Goal: Transaction & Acquisition: Purchase product/service

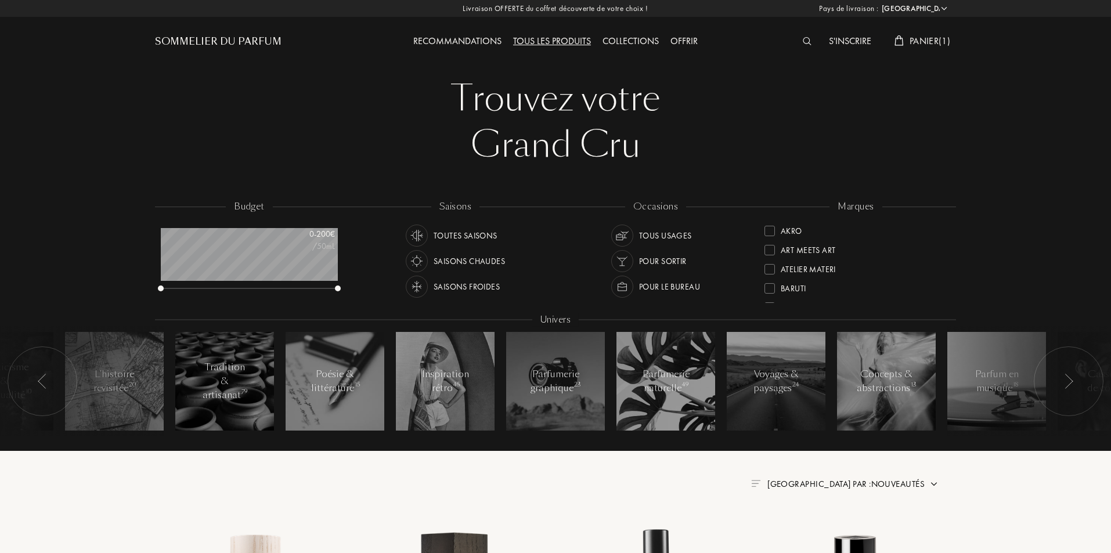
select select "FR"
click at [930, 40] on span "Panier ( 1 )" at bounding box center [929, 41] width 41 height 12
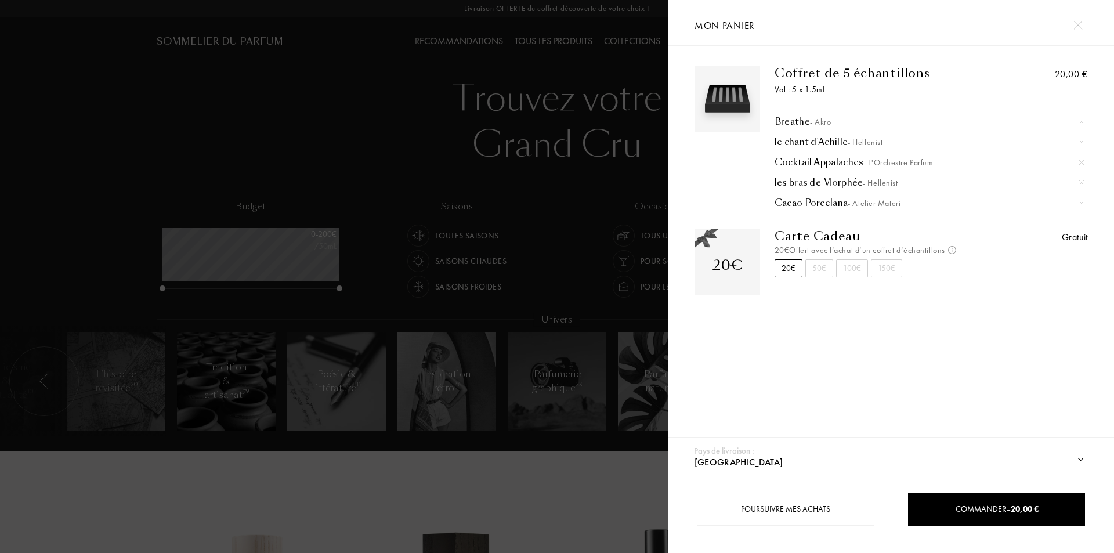
click at [244, 459] on div at bounding box center [334, 276] width 668 height 553
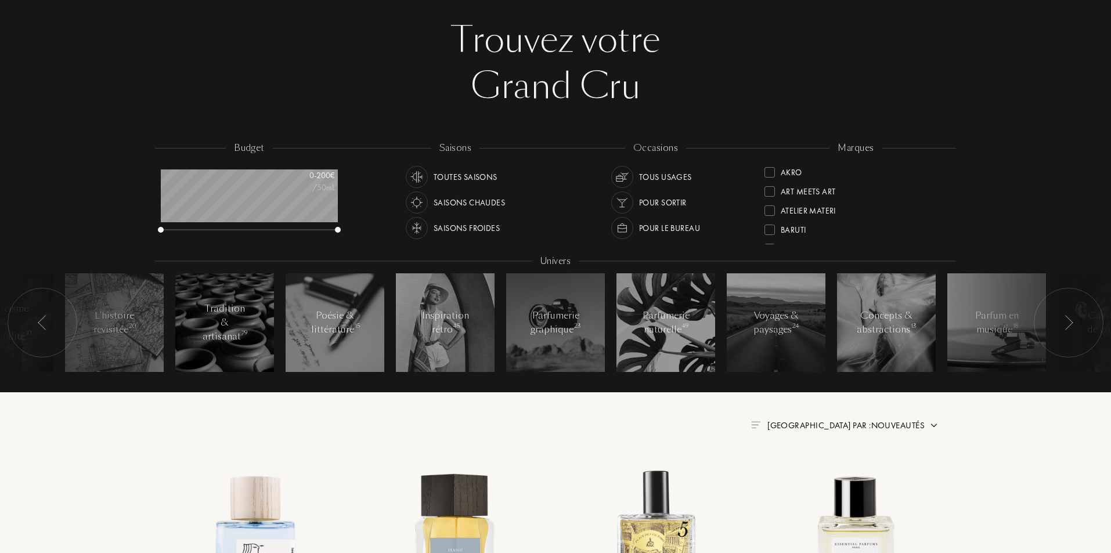
scroll to position [116, 0]
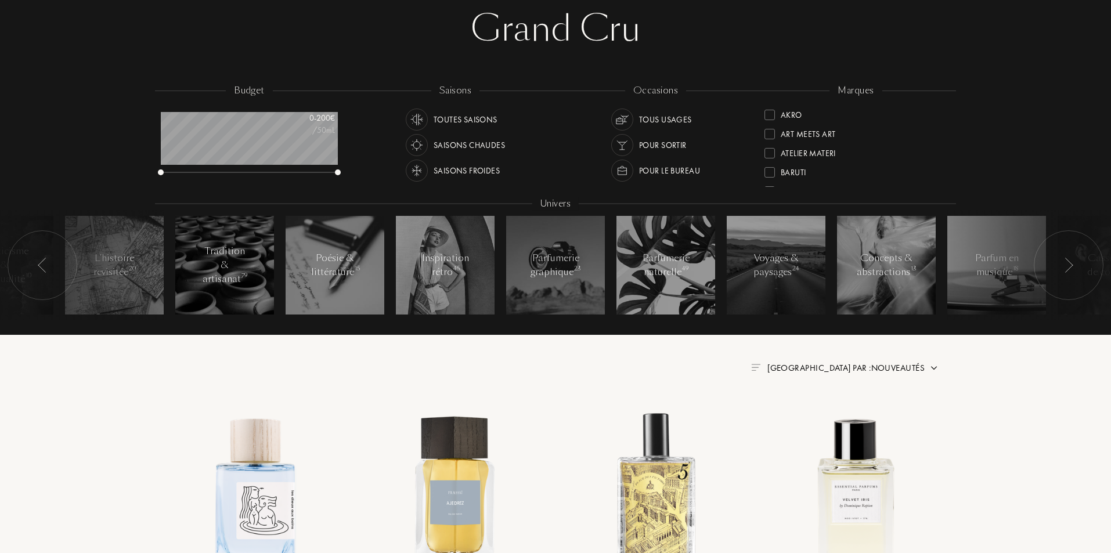
click at [904, 370] on span "[GEOGRAPHIC_DATA] par : Nouveautés" at bounding box center [845, 368] width 157 height 12
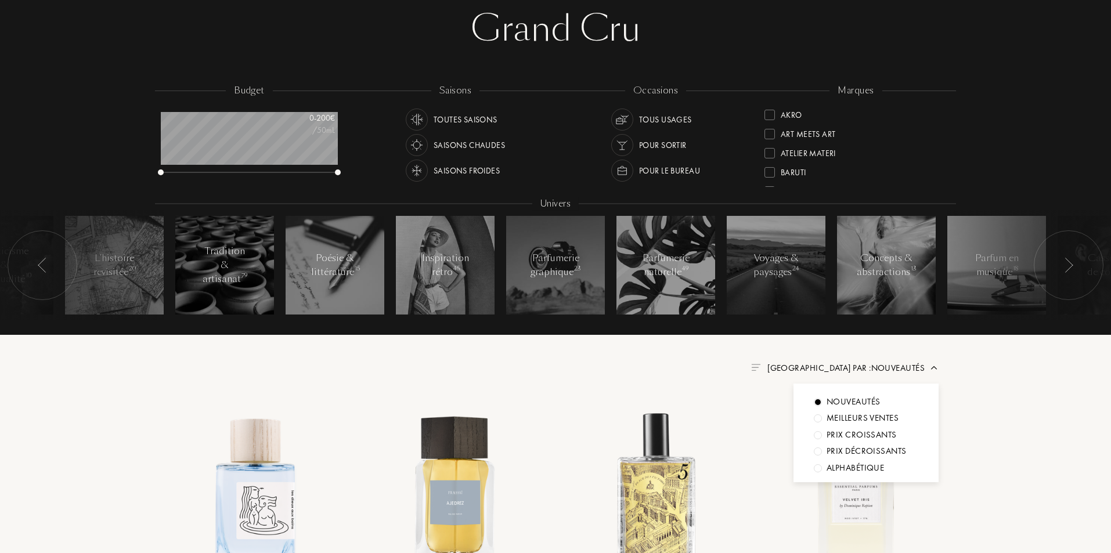
click at [877, 408] on div "Meilleurs ventes" at bounding box center [853, 401] width 54 height 13
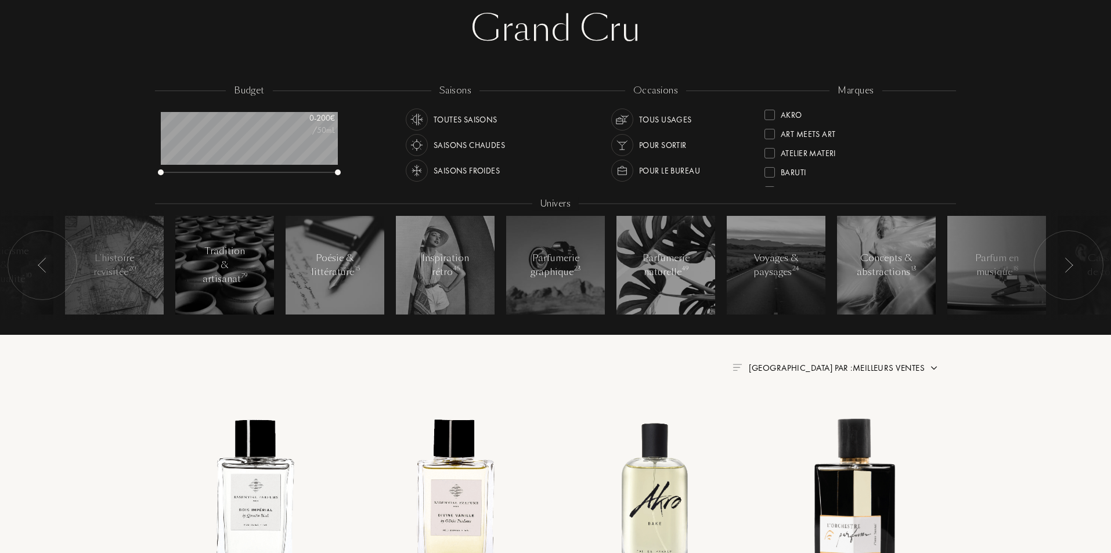
click at [903, 361] on div "[GEOGRAPHIC_DATA] par : Meilleurs ventes" at bounding box center [836, 367] width 176 height 13
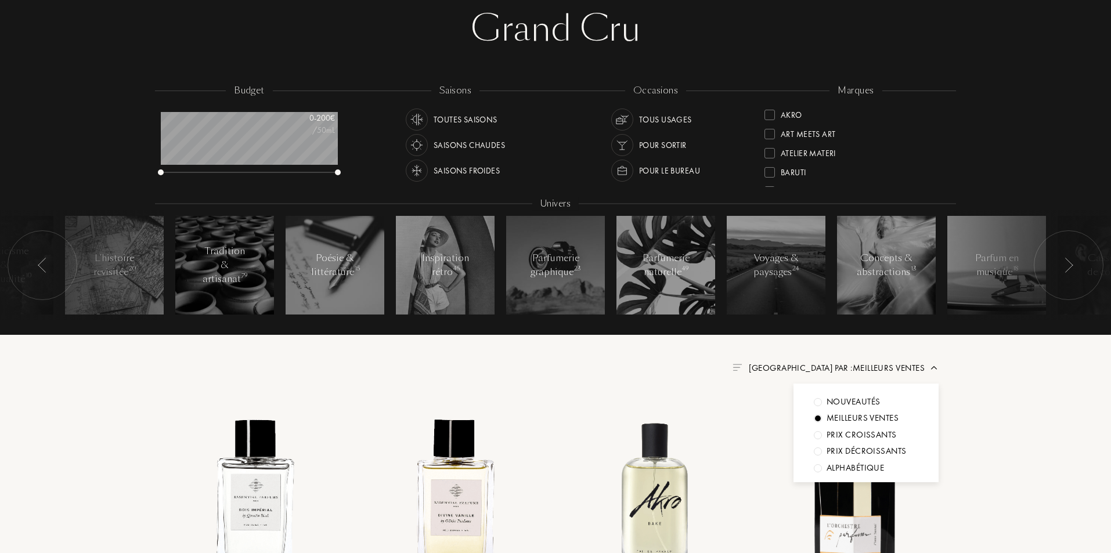
click at [887, 402] on div "Nouveautés" at bounding box center [865, 401] width 104 height 13
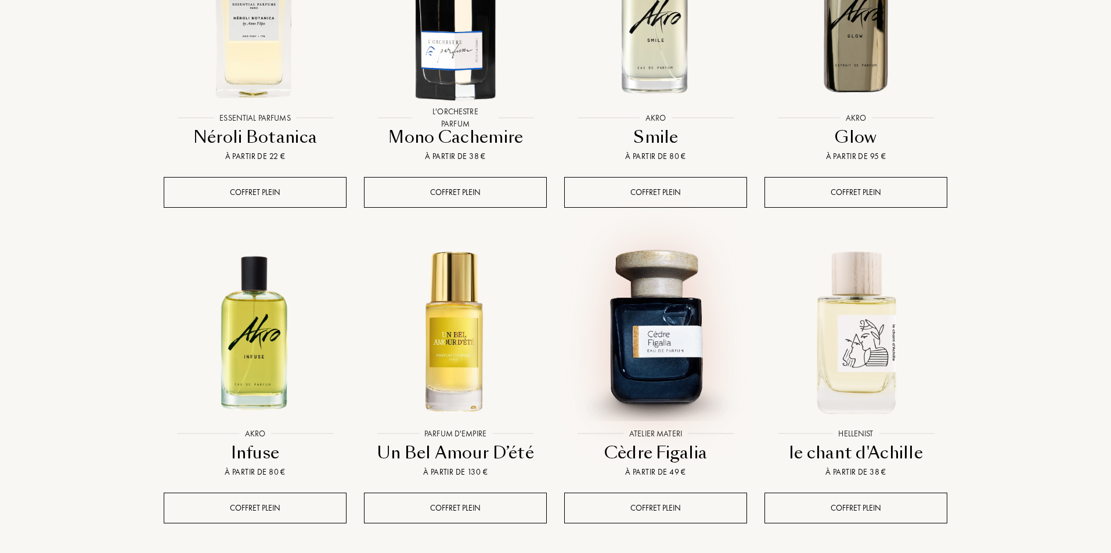
scroll to position [1083, 0]
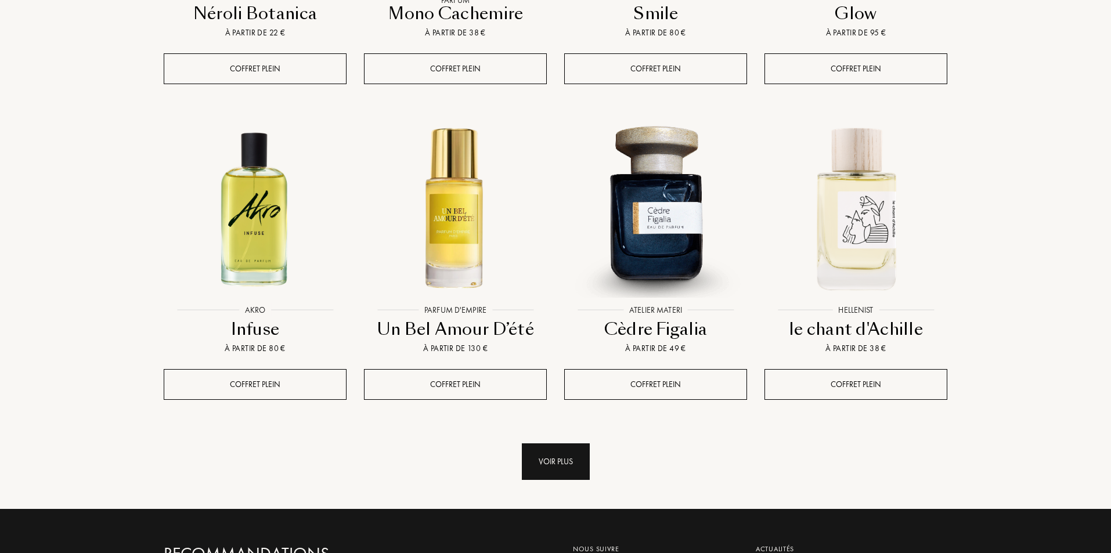
click at [550, 443] on div "Voir plus" at bounding box center [556, 461] width 68 height 37
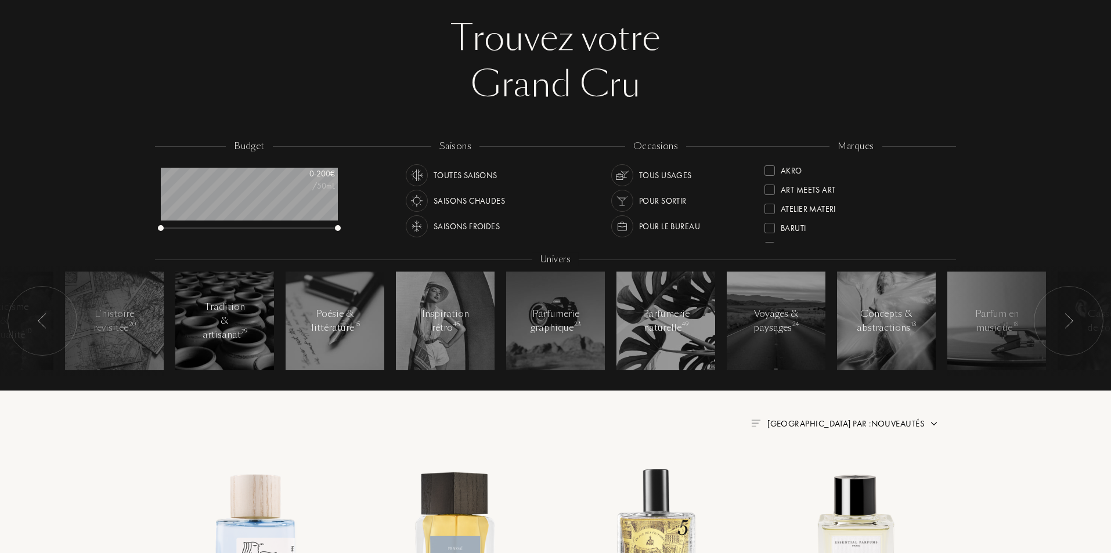
scroll to position [0, 0]
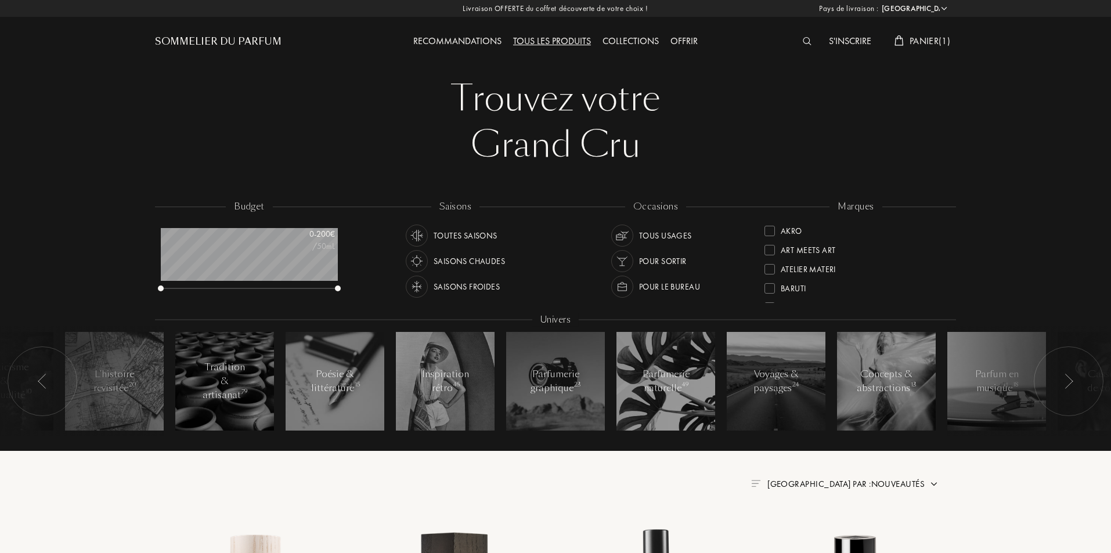
click at [941, 35] on span "Panier ( 1 )" at bounding box center [929, 41] width 41 height 12
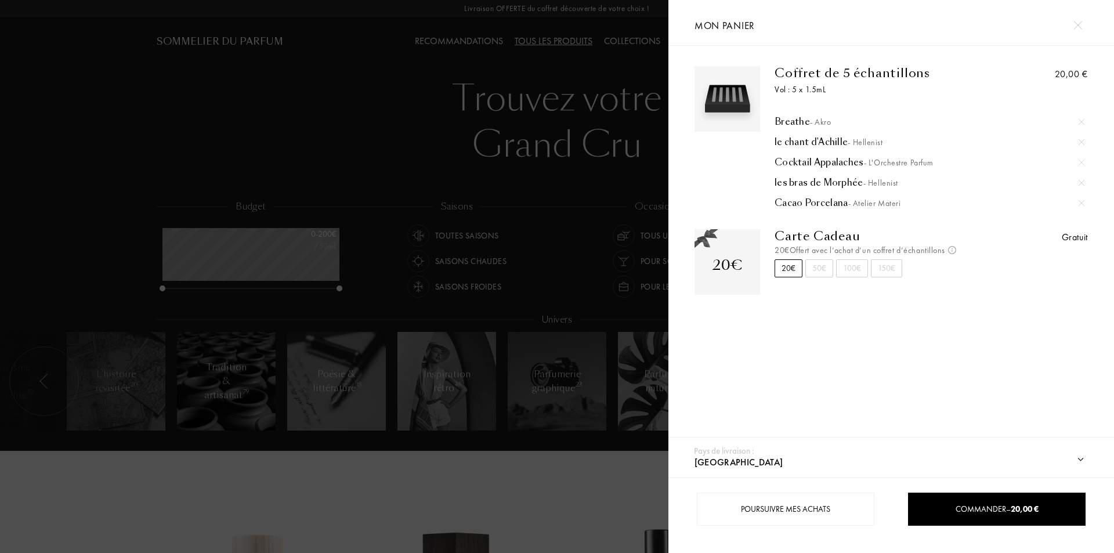
click at [142, 451] on div at bounding box center [334, 276] width 668 height 553
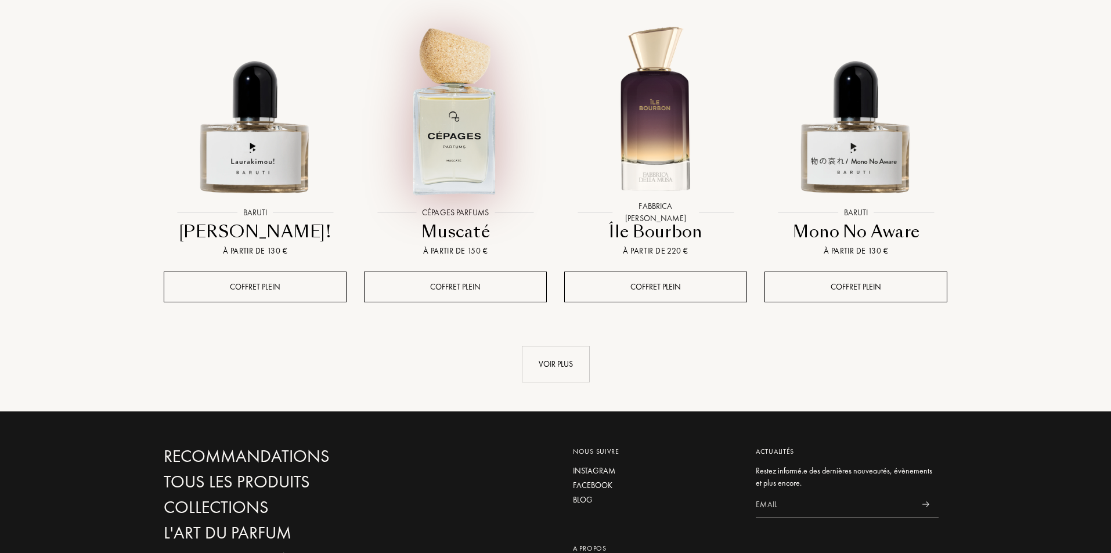
scroll to position [1973, 0]
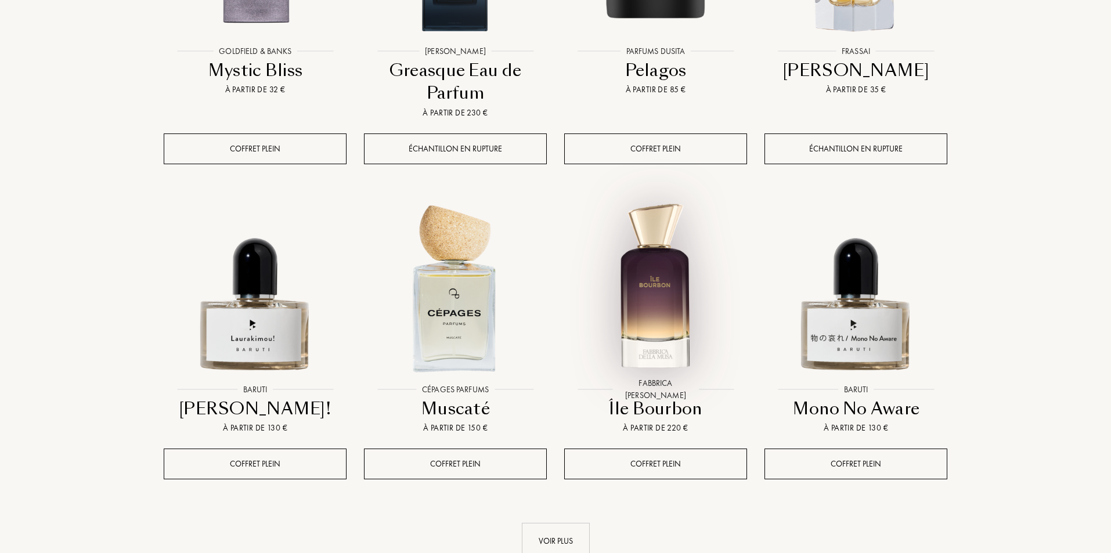
click at [659, 283] on img at bounding box center [655, 287] width 180 height 180
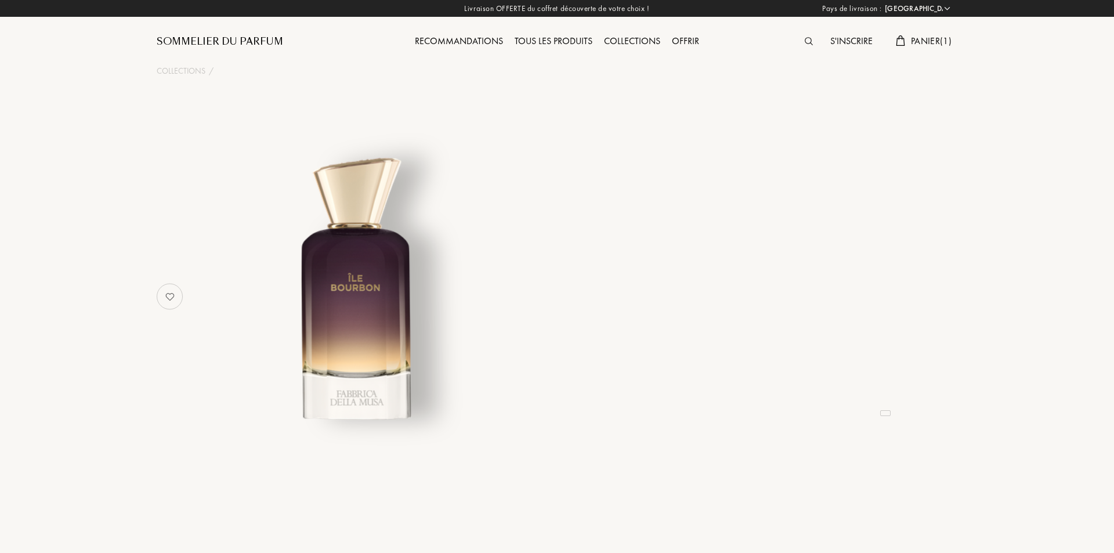
select select "FR"
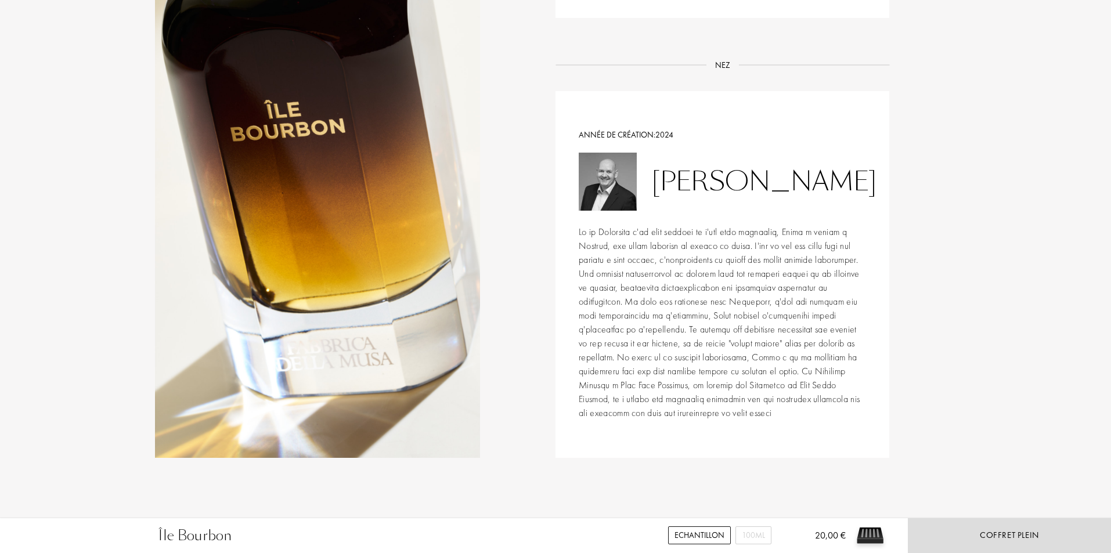
scroll to position [1083, 0]
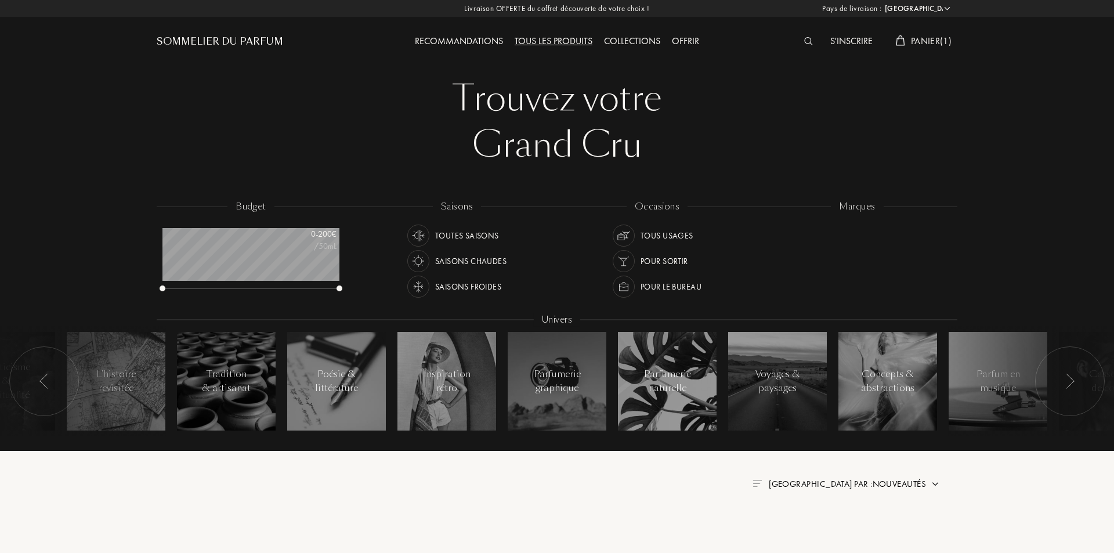
select select "FR"
